Goal: Task Accomplishment & Management: Use online tool/utility

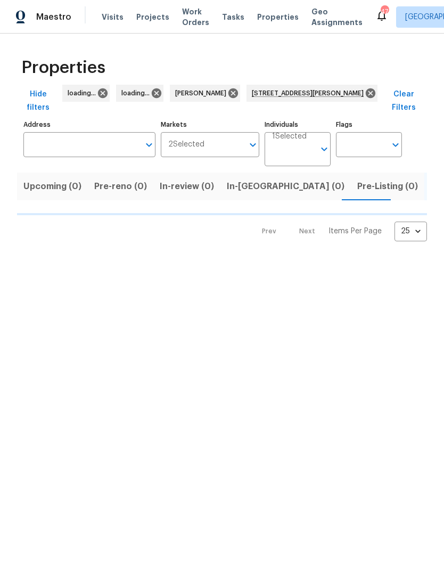
type input "[STREET_ADDRESS][PERSON_NAME]"
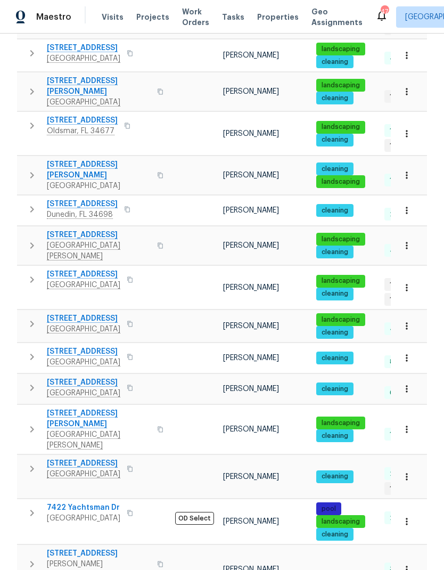
scroll to position [501, 0]
click at [66, 458] on span "[STREET_ADDRESS]" at bounding box center [83, 463] width 73 height 11
click at [410, 471] on icon "button" at bounding box center [406, 476] width 11 height 11
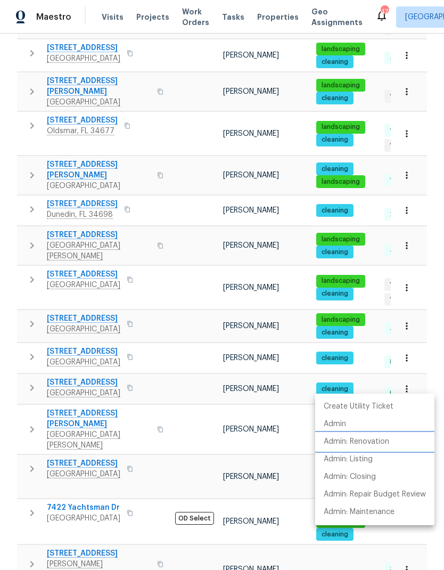
click at [386, 444] on p "Admin: Renovation" at bounding box center [356, 441] width 65 height 11
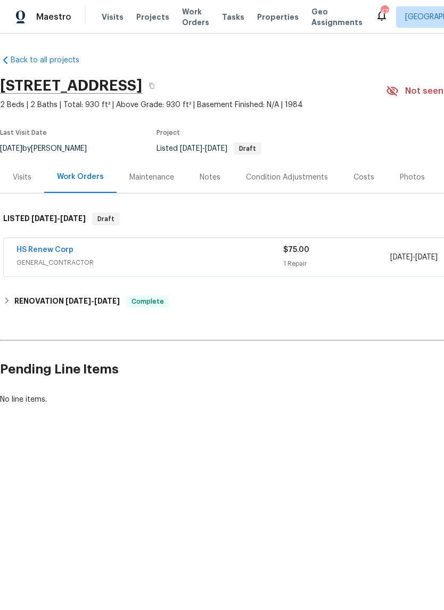
click at [215, 173] on div "Notes" at bounding box center [210, 177] width 21 height 11
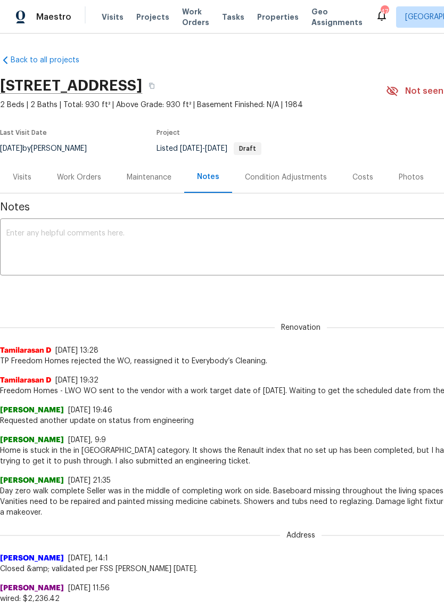
click at [268, 253] on textarea at bounding box center [300, 247] width 589 height 37
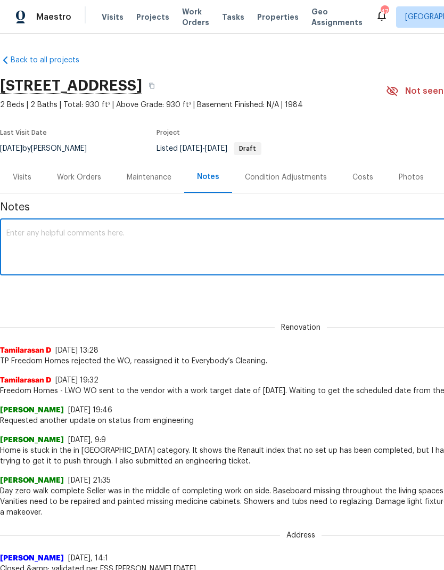
click at [17, 229] on textarea at bounding box center [300, 247] width 589 height 37
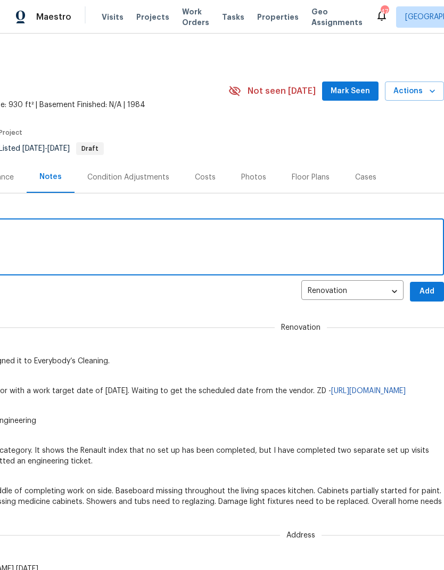
scroll to position [0, 158]
type textarea "I will review and handle."
click at [427, 288] on span "Add" at bounding box center [427, 291] width 17 height 13
